Goal: Task Accomplishment & Management: Use online tool/utility

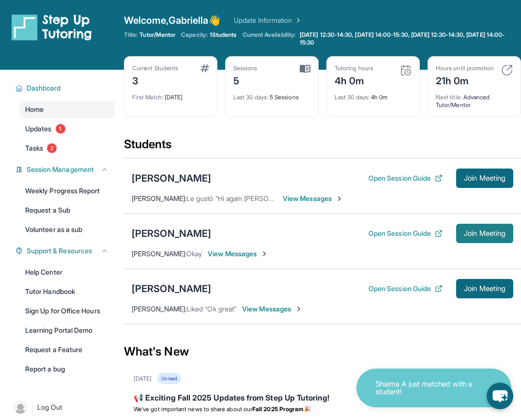
click at [464, 236] on span "Join Meeting" at bounding box center [485, 234] width 42 height 6
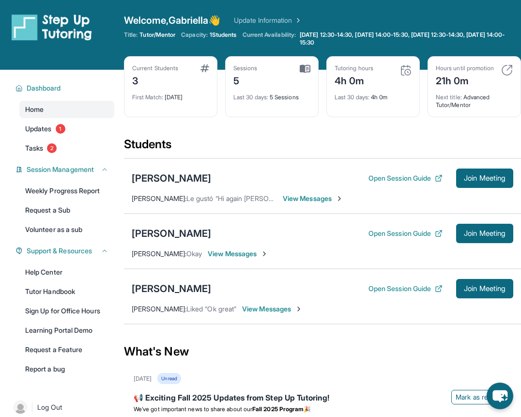
click at [405, 74] on img at bounding box center [406, 70] width 12 height 12
click at [405, 64] on img at bounding box center [406, 70] width 12 height 12
